Goal: Information Seeking & Learning: Learn about a topic

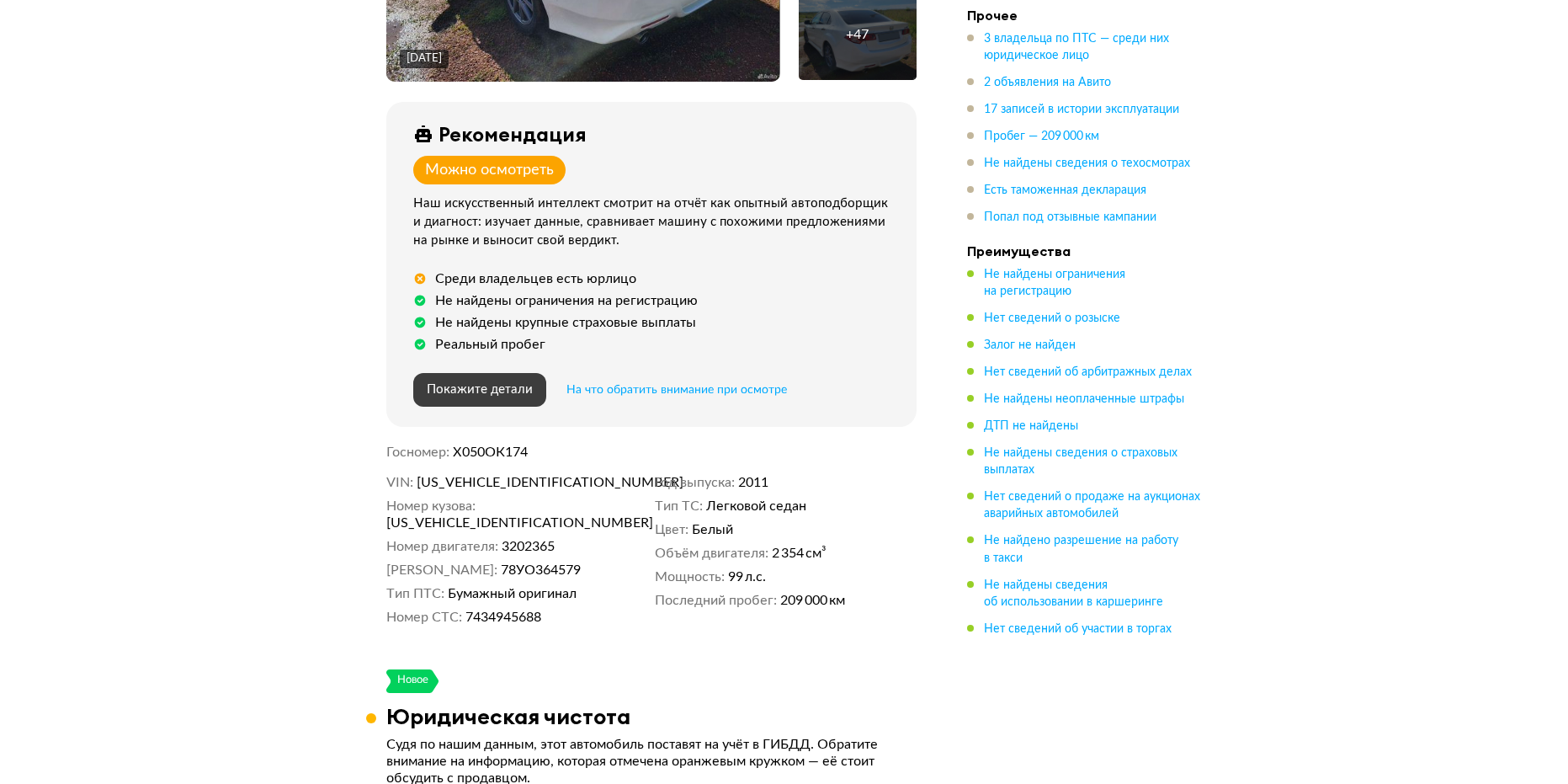
click at [479, 405] on button "Покажите детали" at bounding box center [479, 390] width 133 height 34
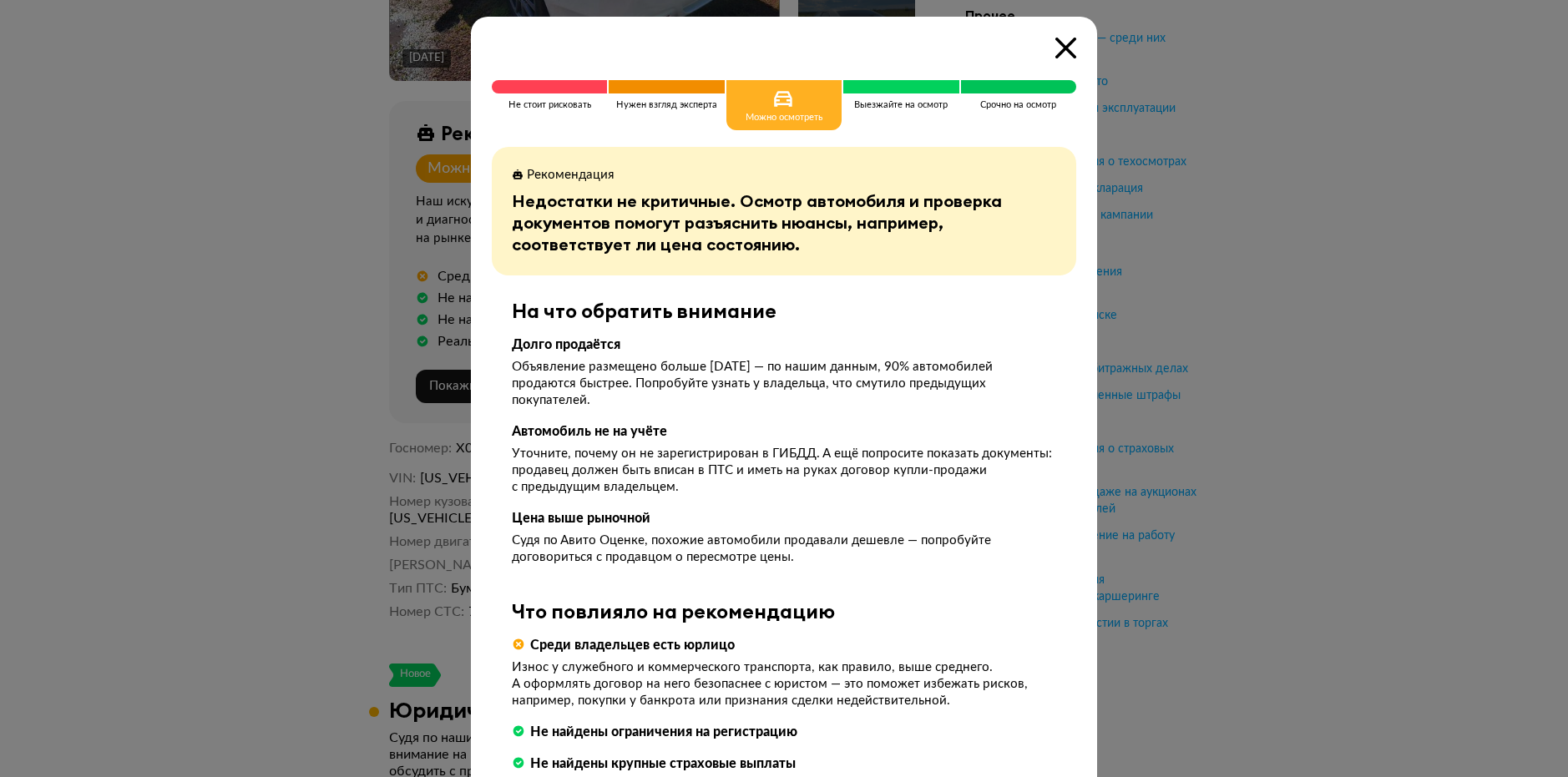
click at [1059, 57] on icon at bounding box center [1065, 47] width 20 height 20
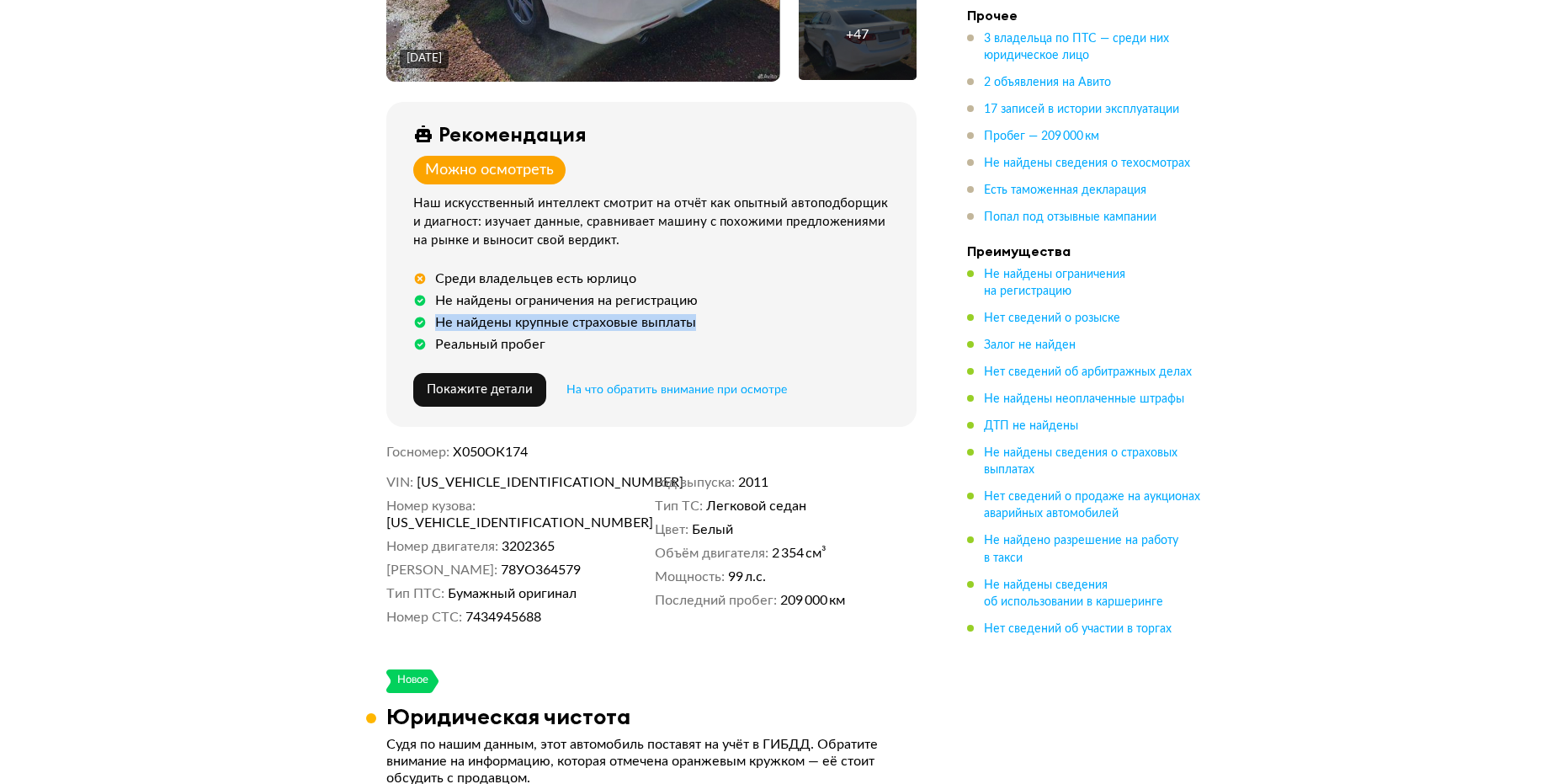
drag, startPoint x: 1437, startPoint y: 304, endPoint x: 1439, endPoint y: 292, distance: 12.2
drag, startPoint x: 1439, startPoint y: 292, endPoint x: 1439, endPoint y: 282, distance: 10.0
drag, startPoint x: 1406, startPoint y: 330, endPoint x: 1380, endPoint y: 477, distance: 149.3
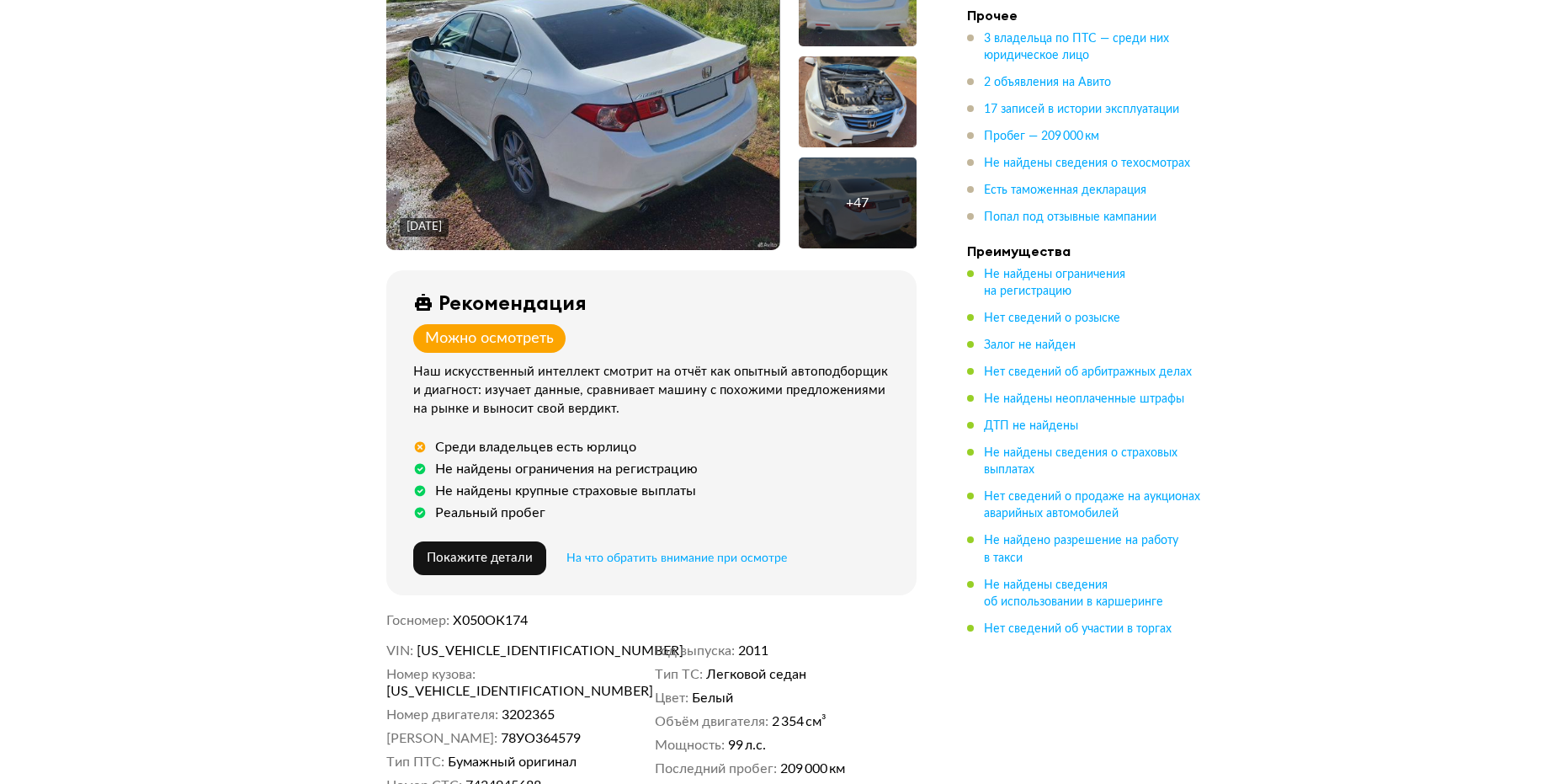
scroll to position [0, 0]
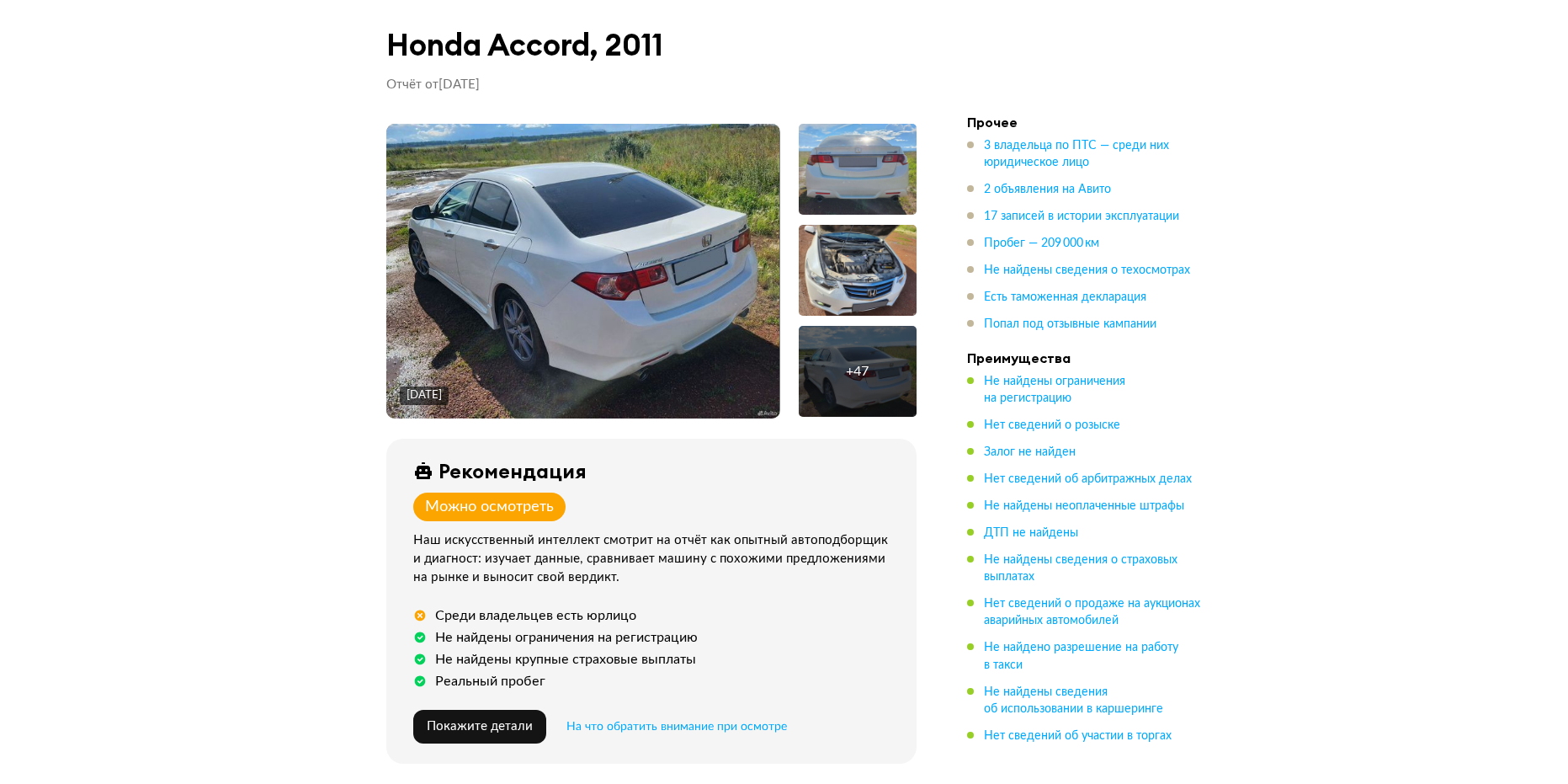
click at [1035, 178] on ul "3 владельца по ПТС — среди них юридическое лицо 2 объявления на Авито 17 записе…" at bounding box center [1085, 235] width 236 height 196
click at [1032, 187] on span "2 объявления на Авито" at bounding box center [1048, 189] width 127 height 12
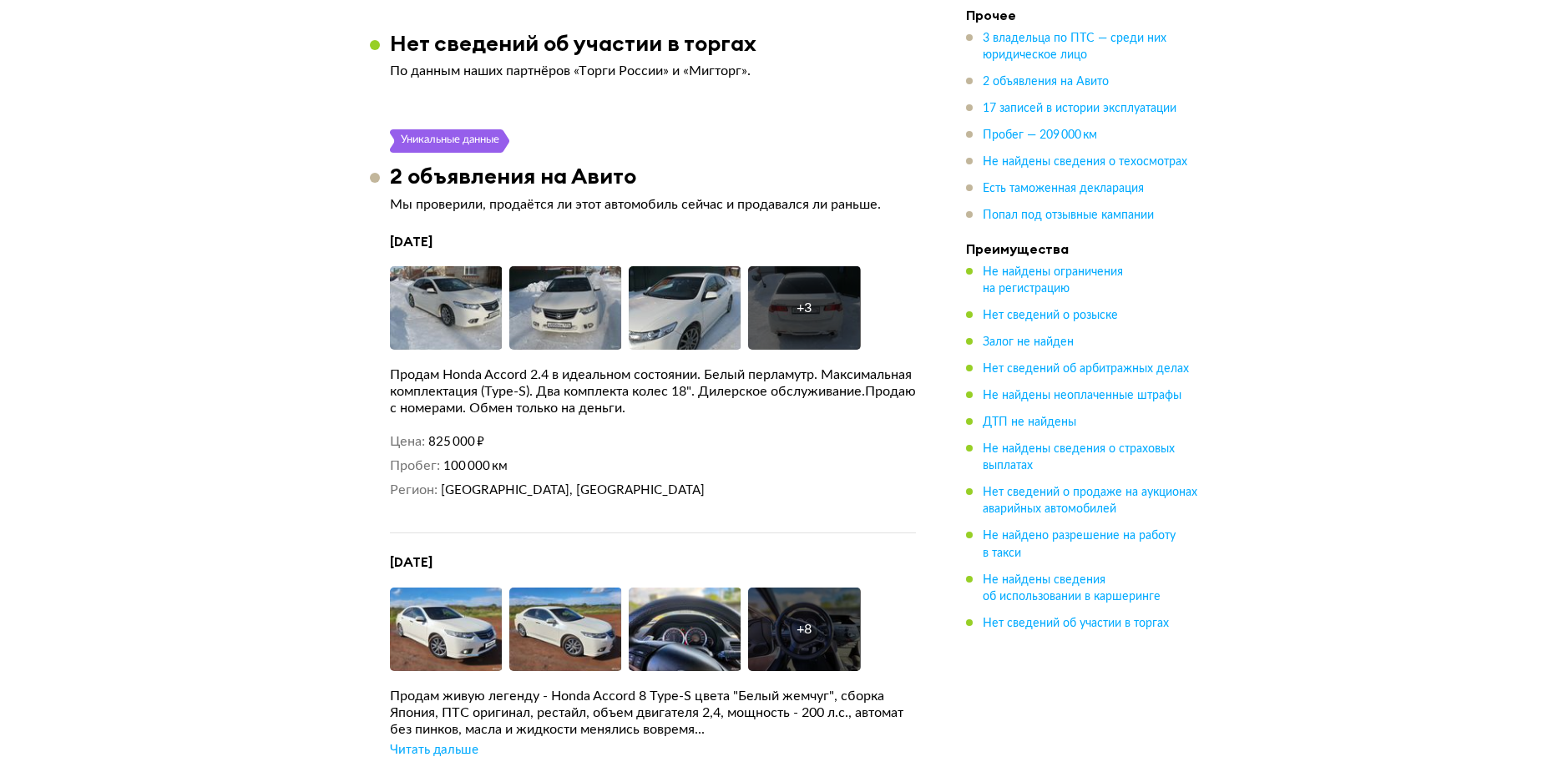
scroll to position [3195, 0]
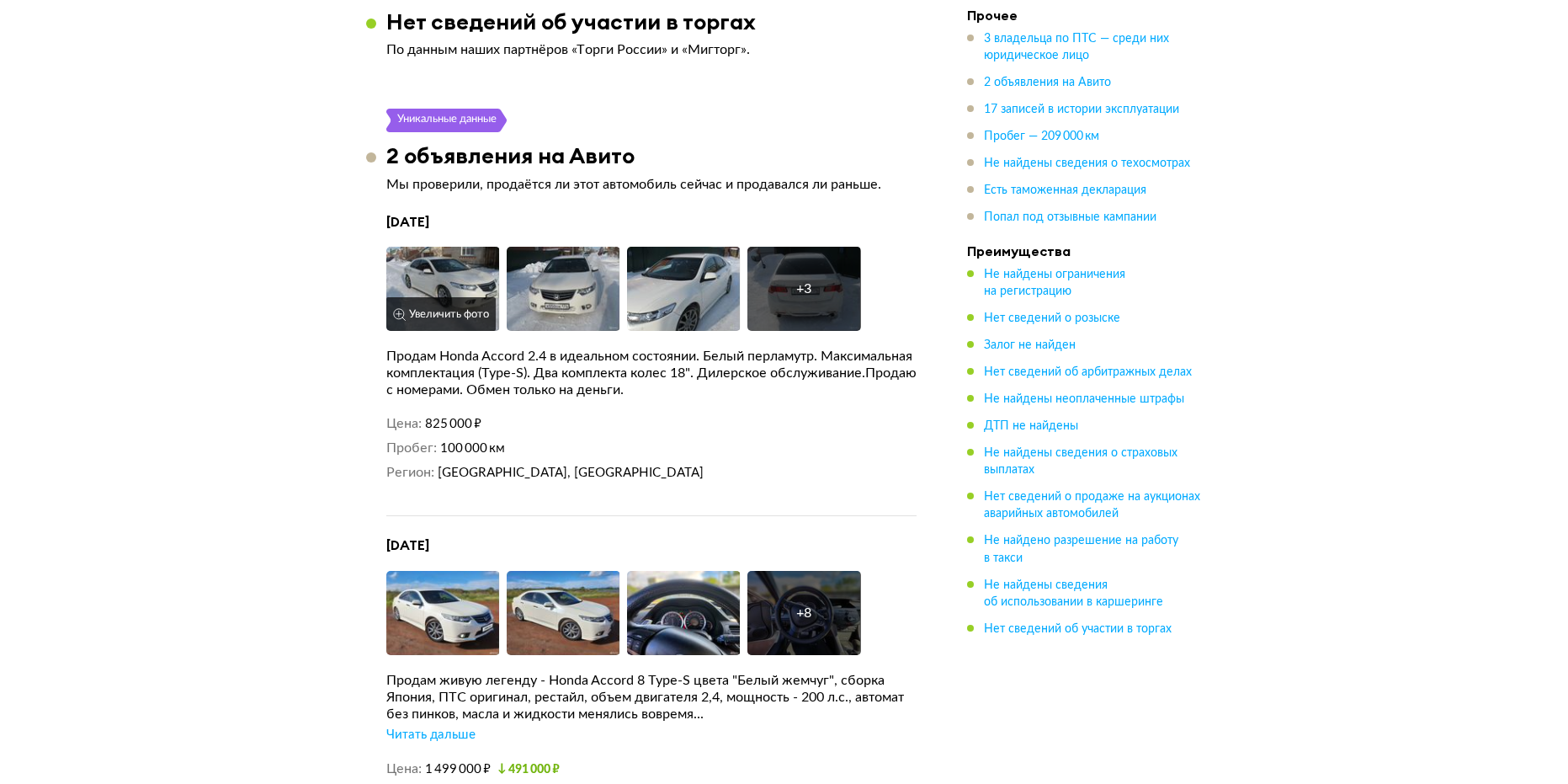
click at [435, 269] on img at bounding box center [443, 288] width 113 height 84
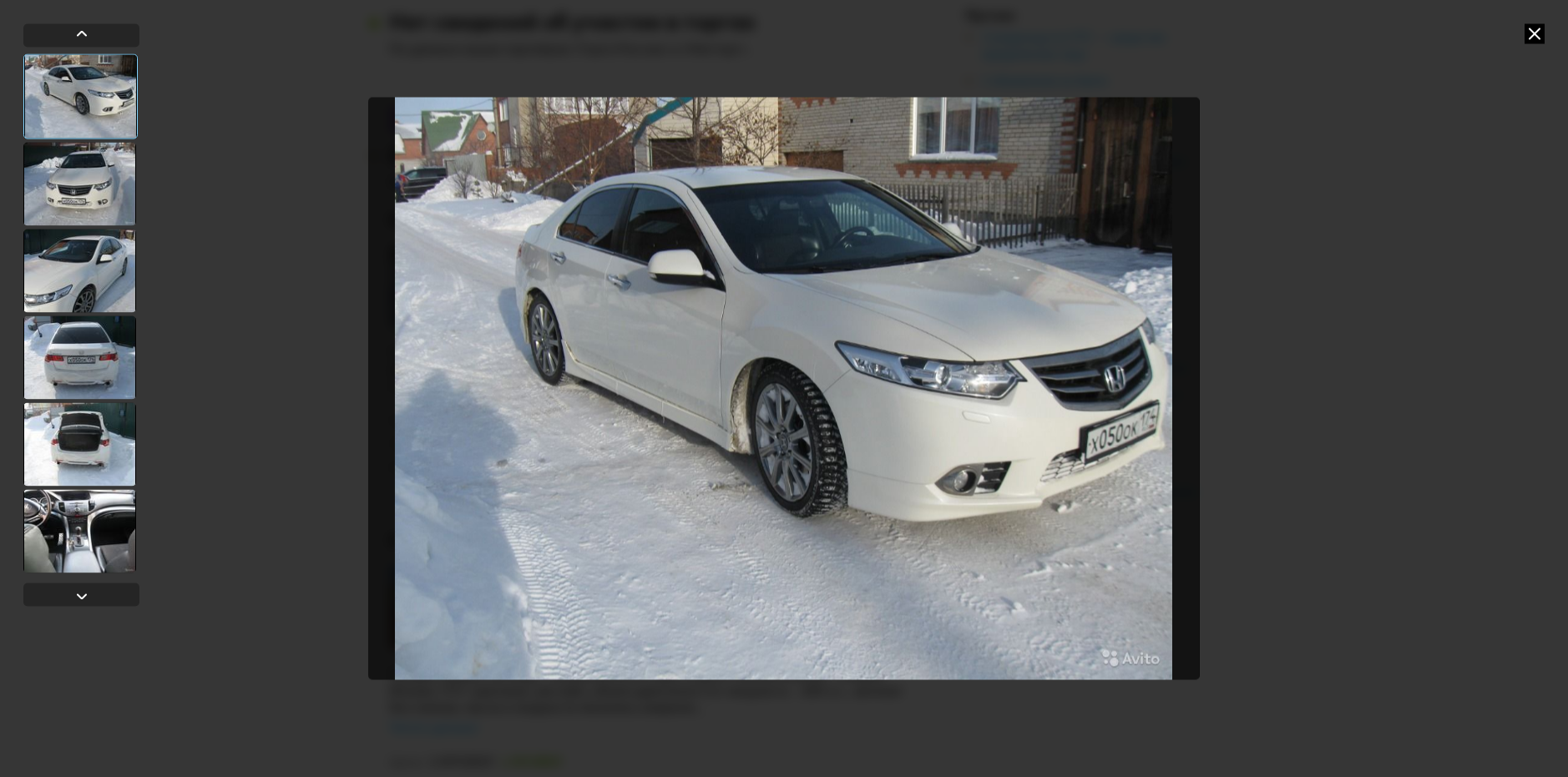
click at [77, 192] on div at bounding box center [79, 184] width 112 height 84
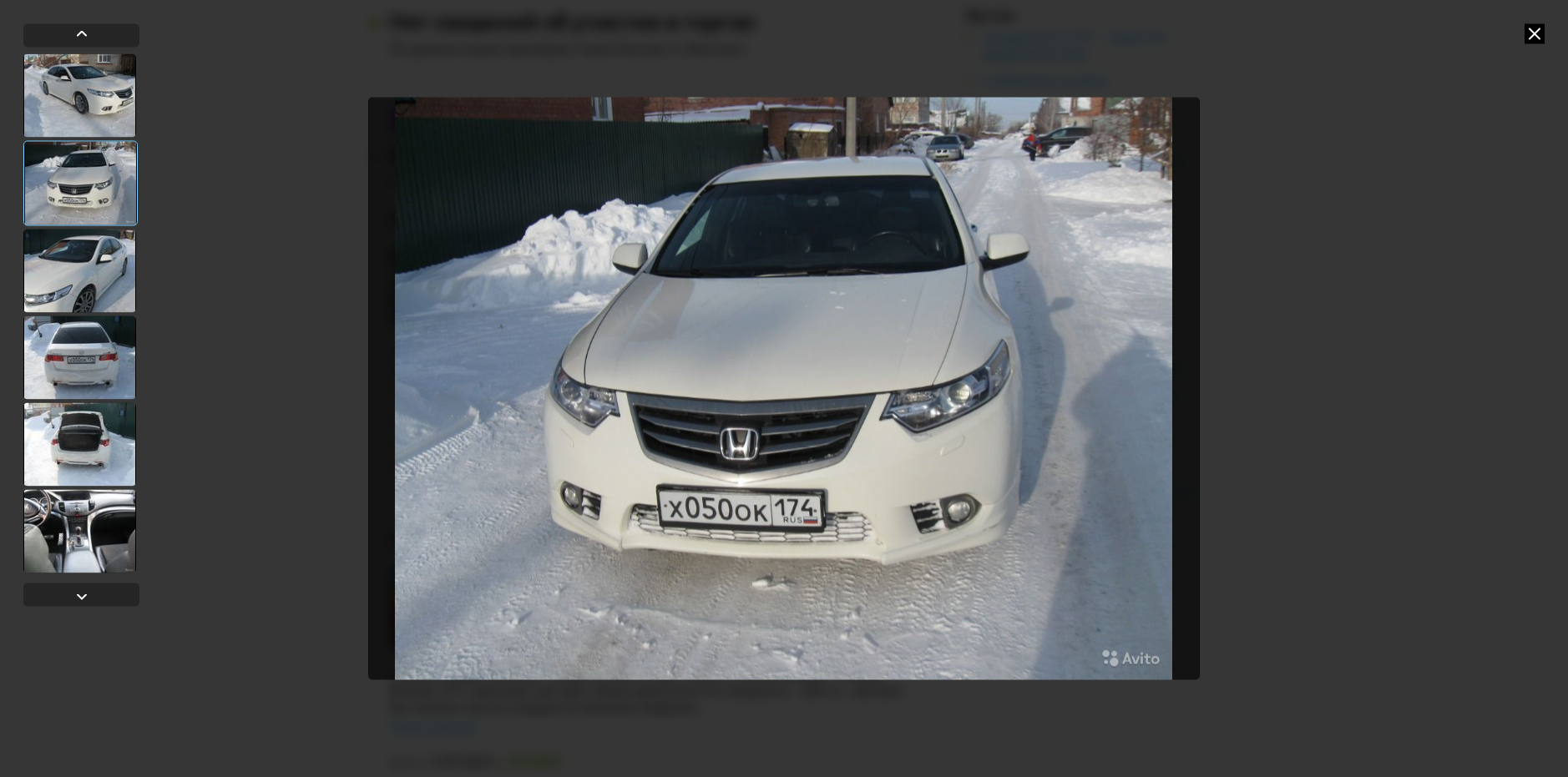
click at [94, 253] on div at bounding box center [79, 270] width 112 height 84
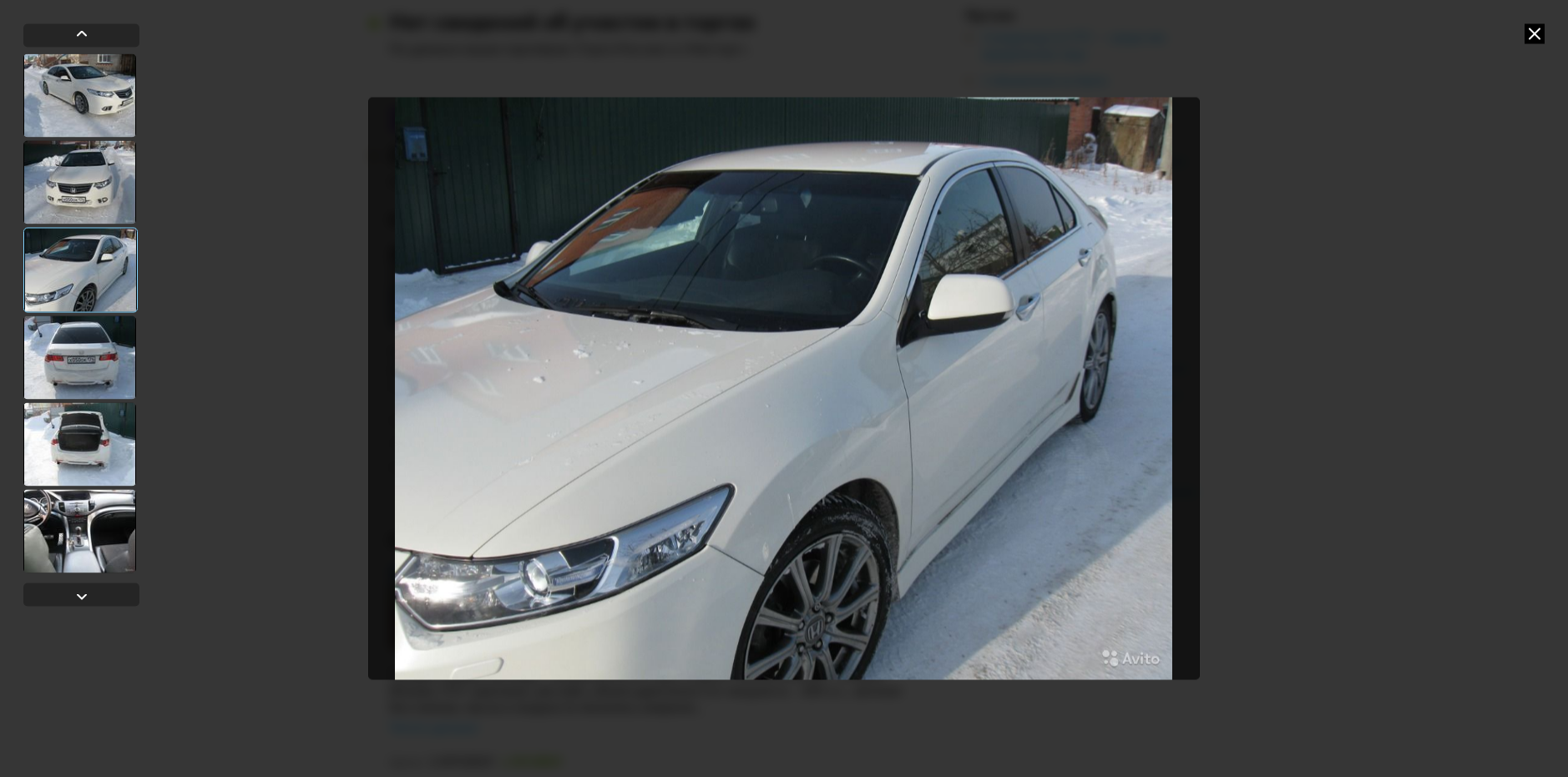
click at [92, 305] on div at bounding box center [80, 270] width 114 height 85
click at [95, 356] on div at bounding box center [79, 357] width 112 height 84
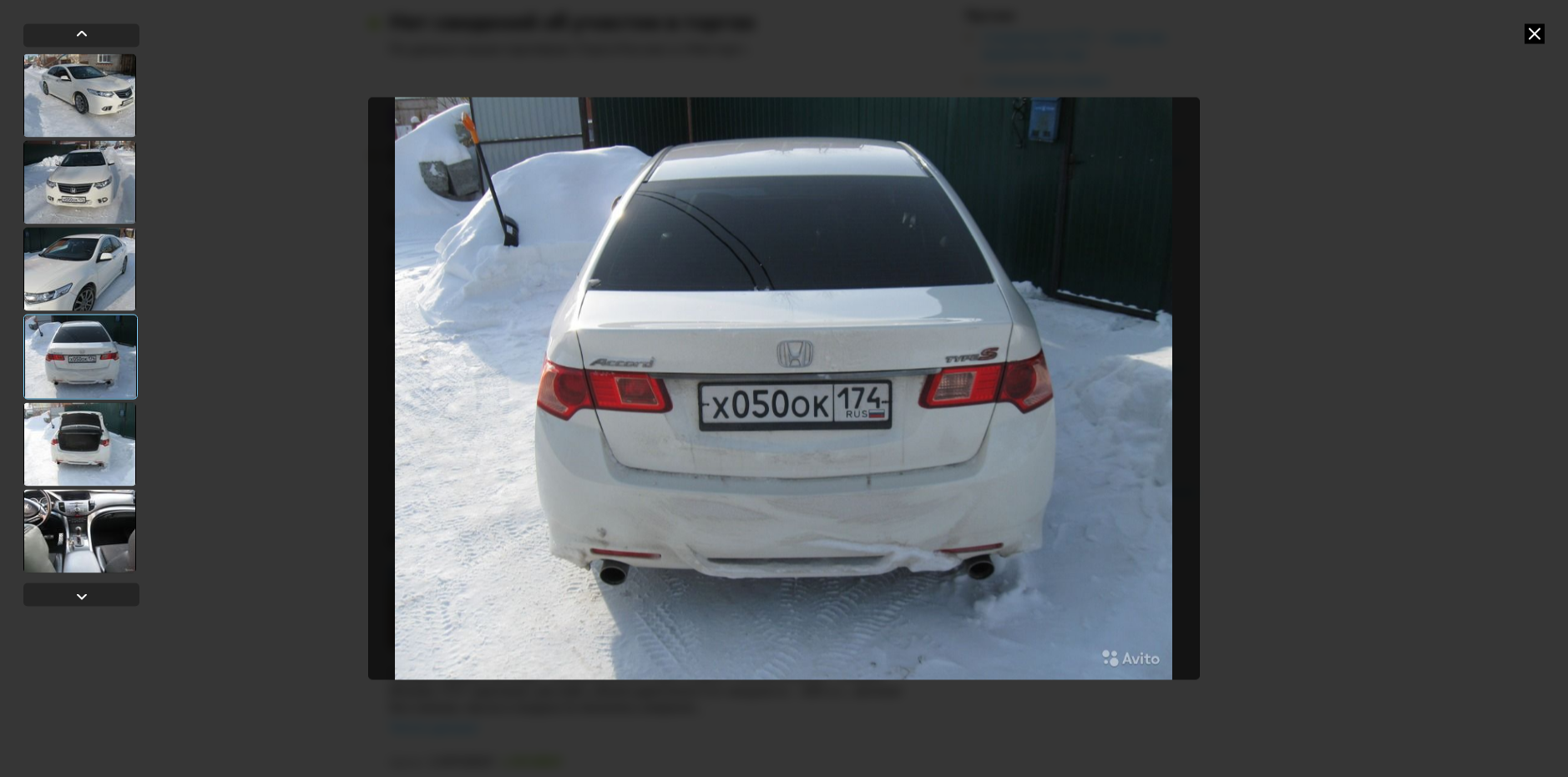
click at [111, 454] on div at bounding box center [79, 444] width 112 height 84
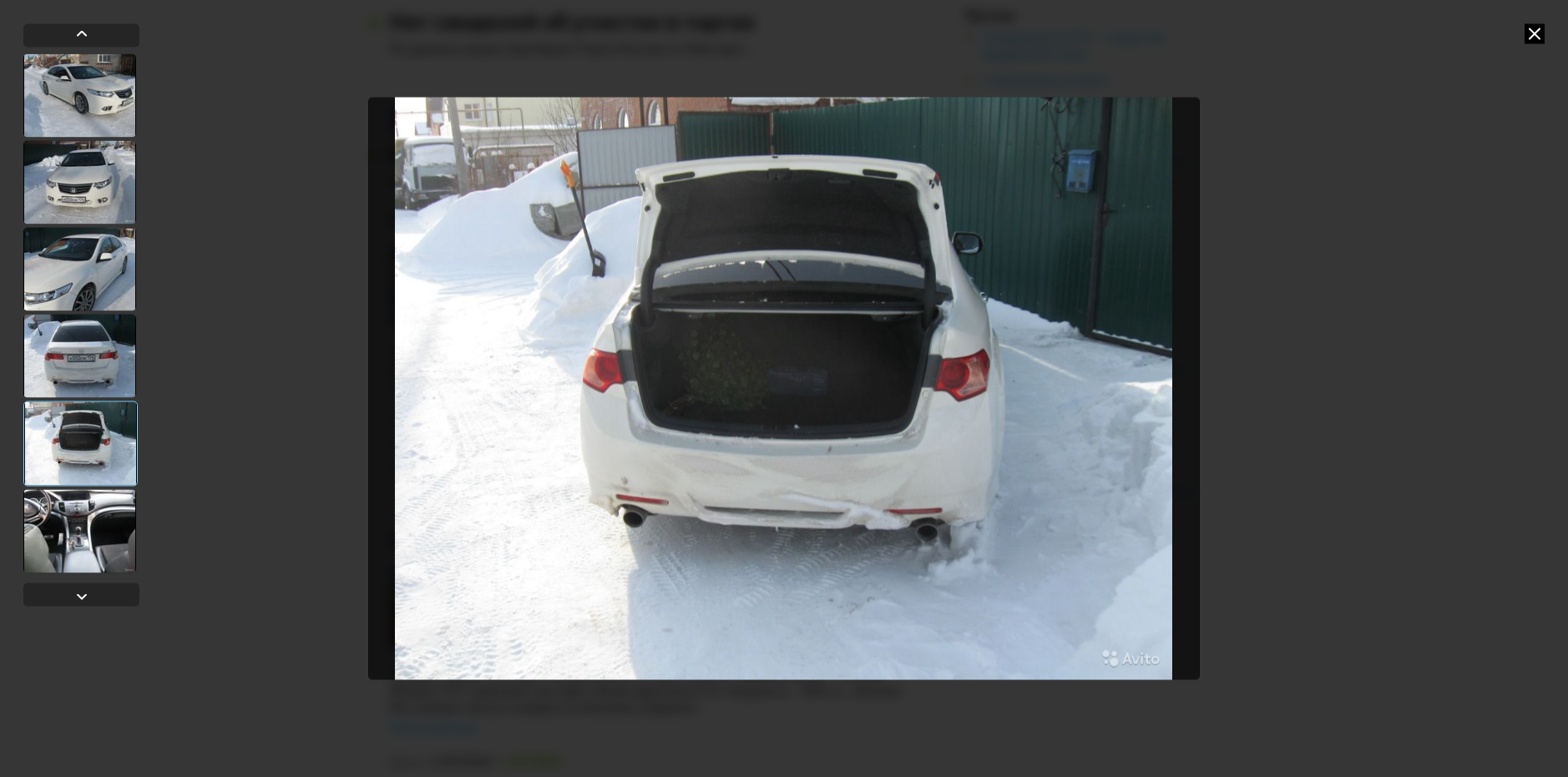
click at [111, 531] on div at bounding box center [79, 531] width 112 height 84
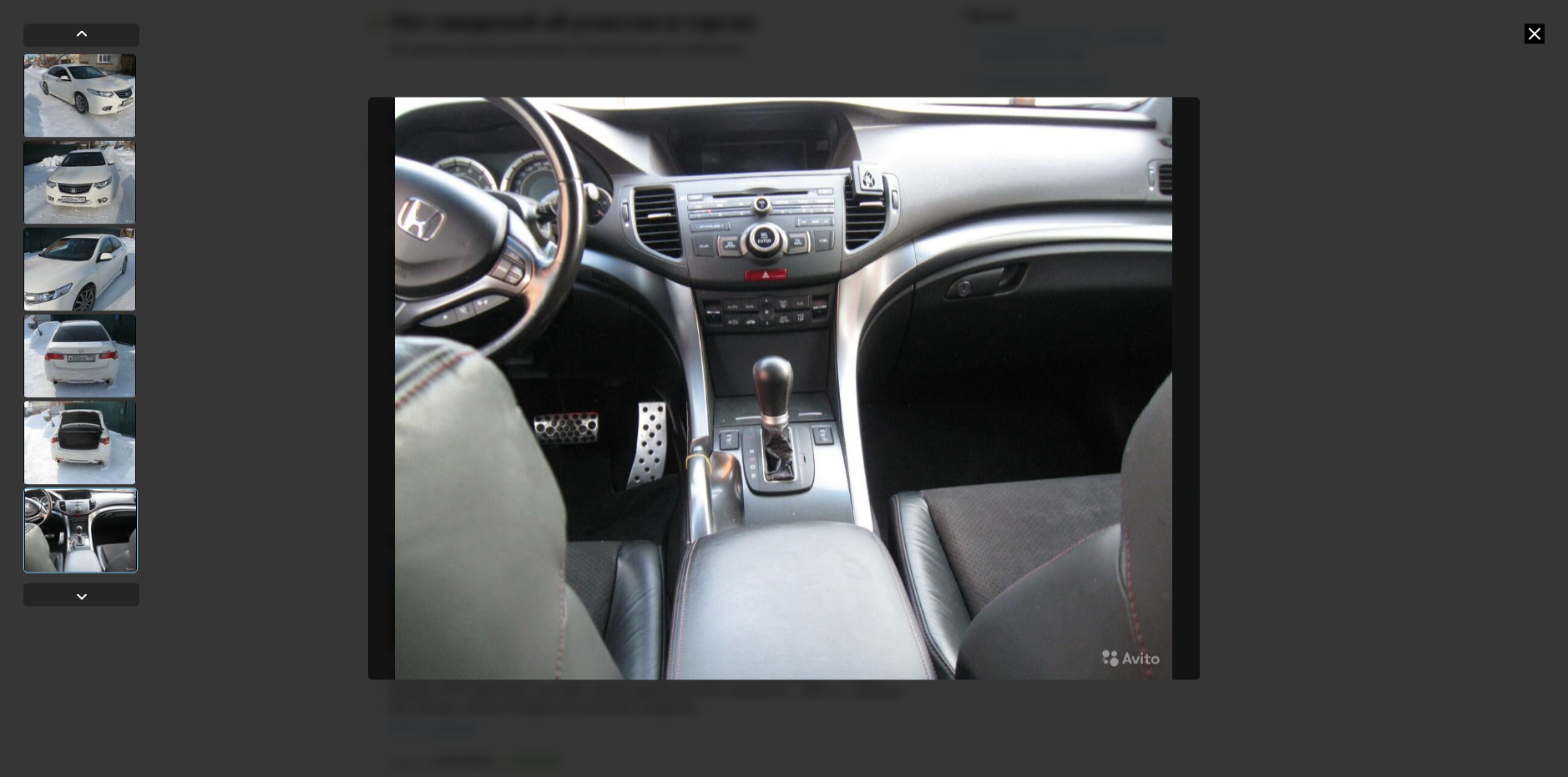
click at [80, 442] on div at bounding box center [79, 443] width 112 height 84
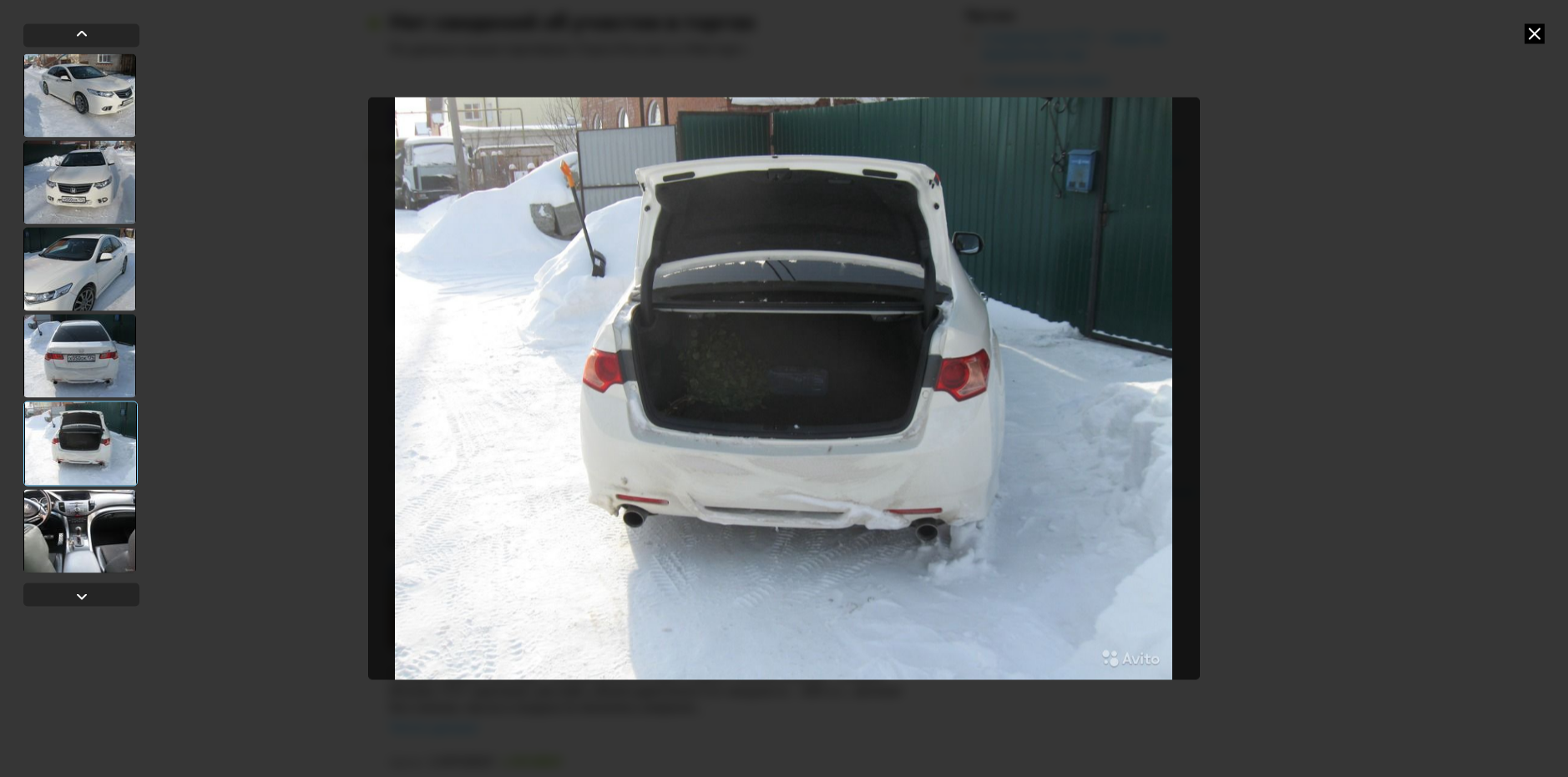
click at [101, 527] on div at bounding box center [79, 531] width 112 height 84
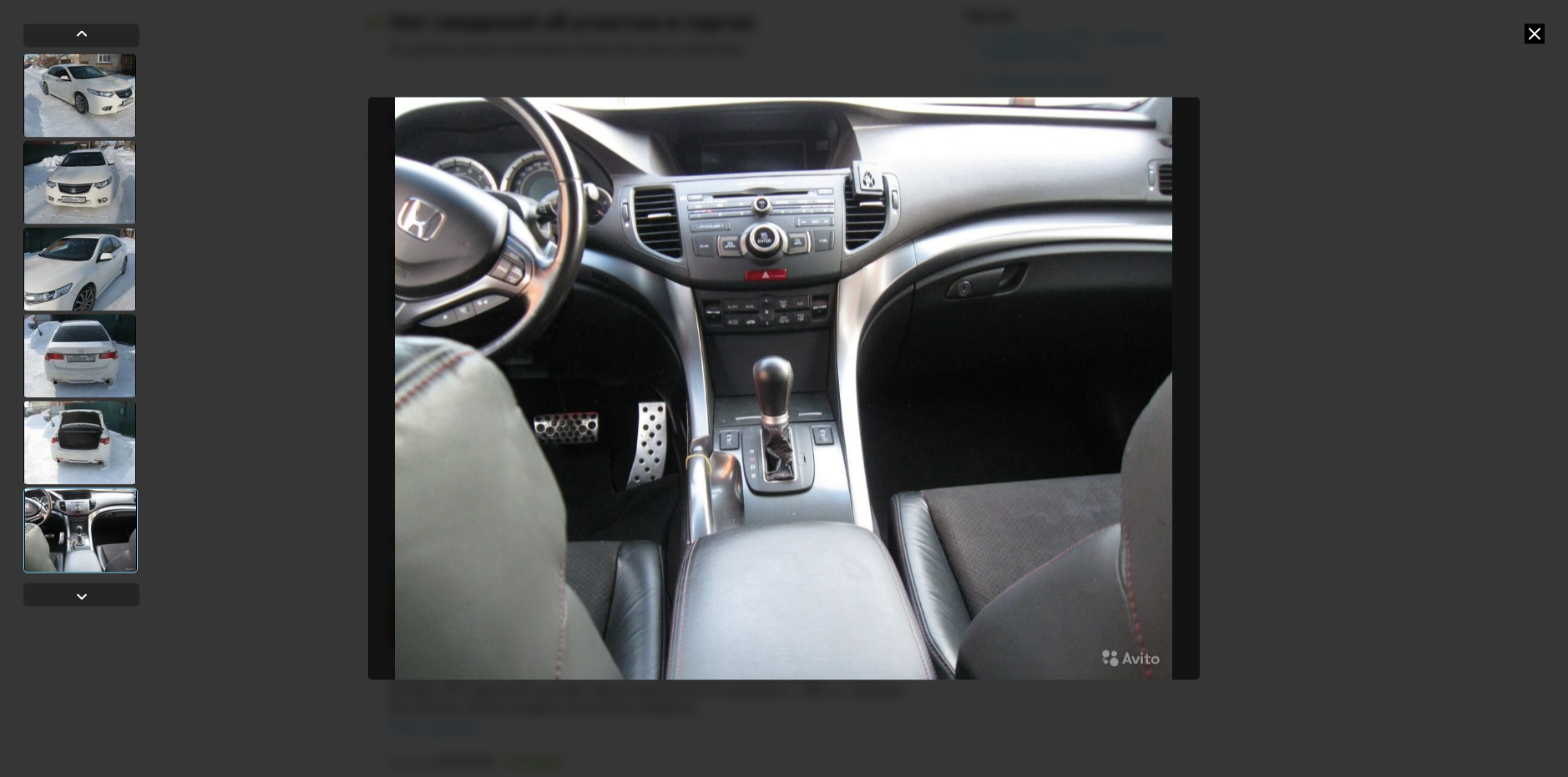
click at [111, 110] on div at bounding box center [79, 96] width 112 height 84
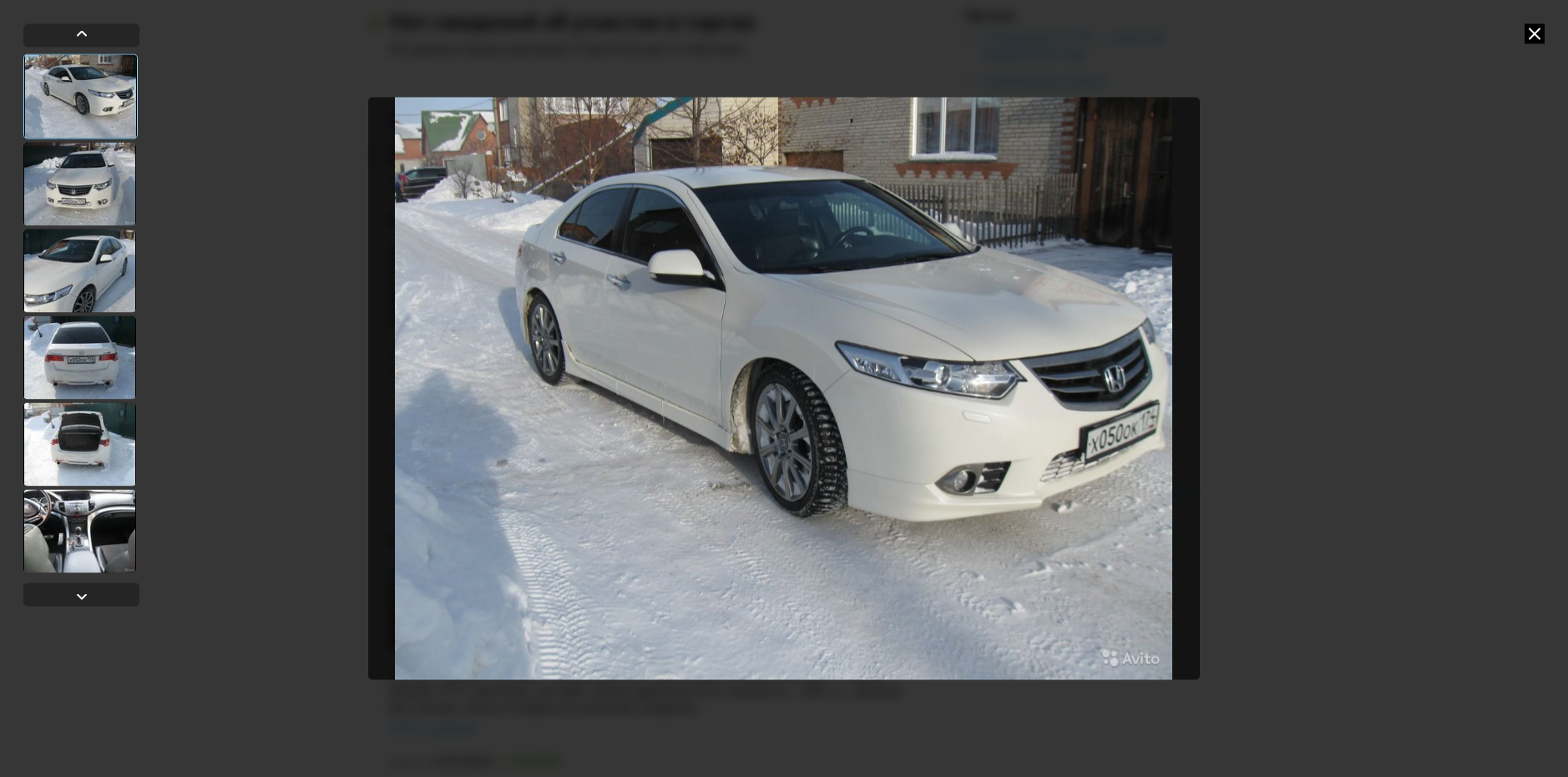
click at [89, 163] on div at bounding box center [79, 184] width 112 height 84
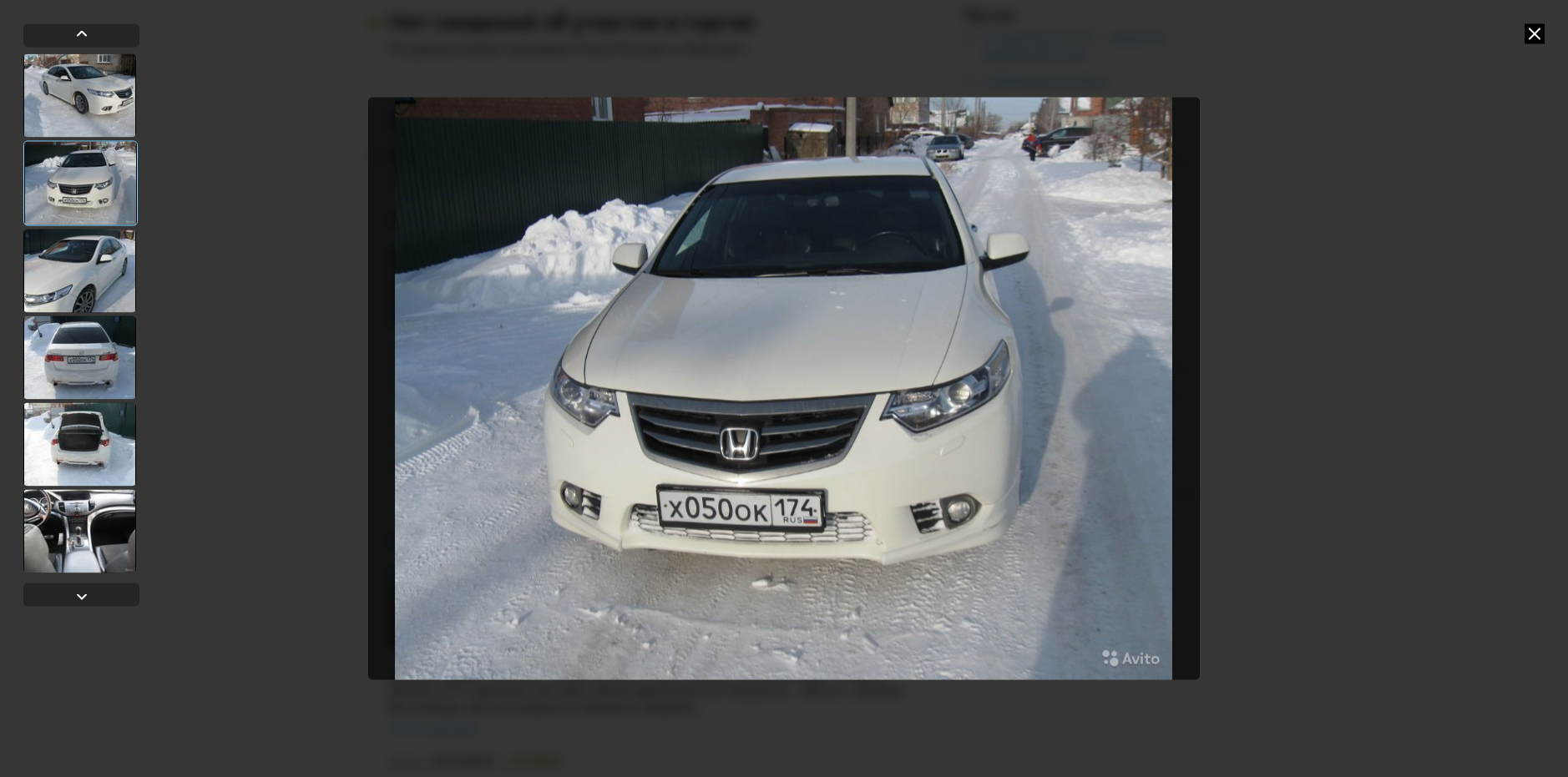
click at [89, 163] on div at bounding box center [80, 183] width 114 height 85
click at [78, 322] on div at bounding box center [79, 357] width 112 height 84
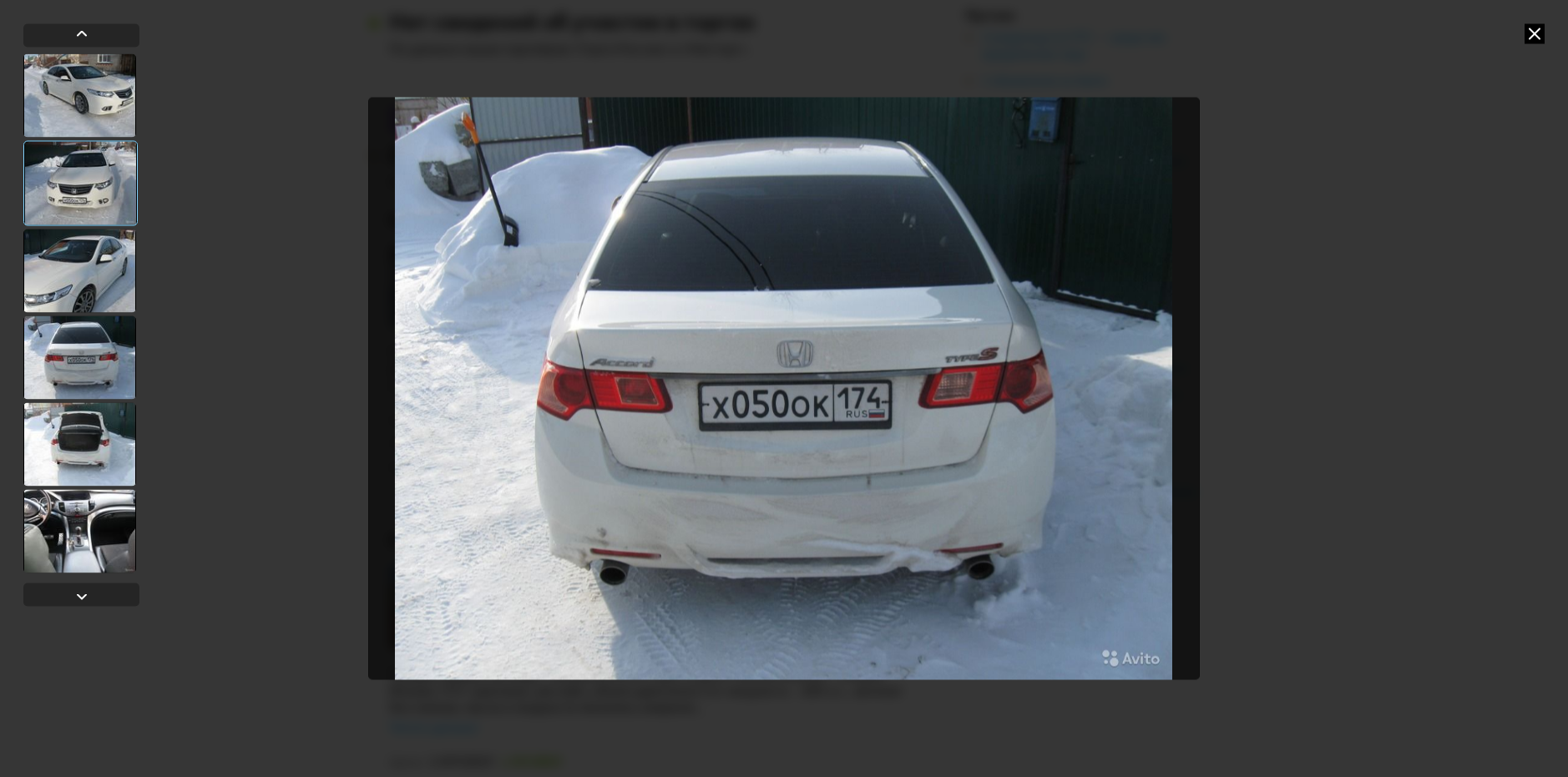
click at [87, 280] on div at bounding box center [79, 270] width 112 height 84
